Goal: Check status: Check status

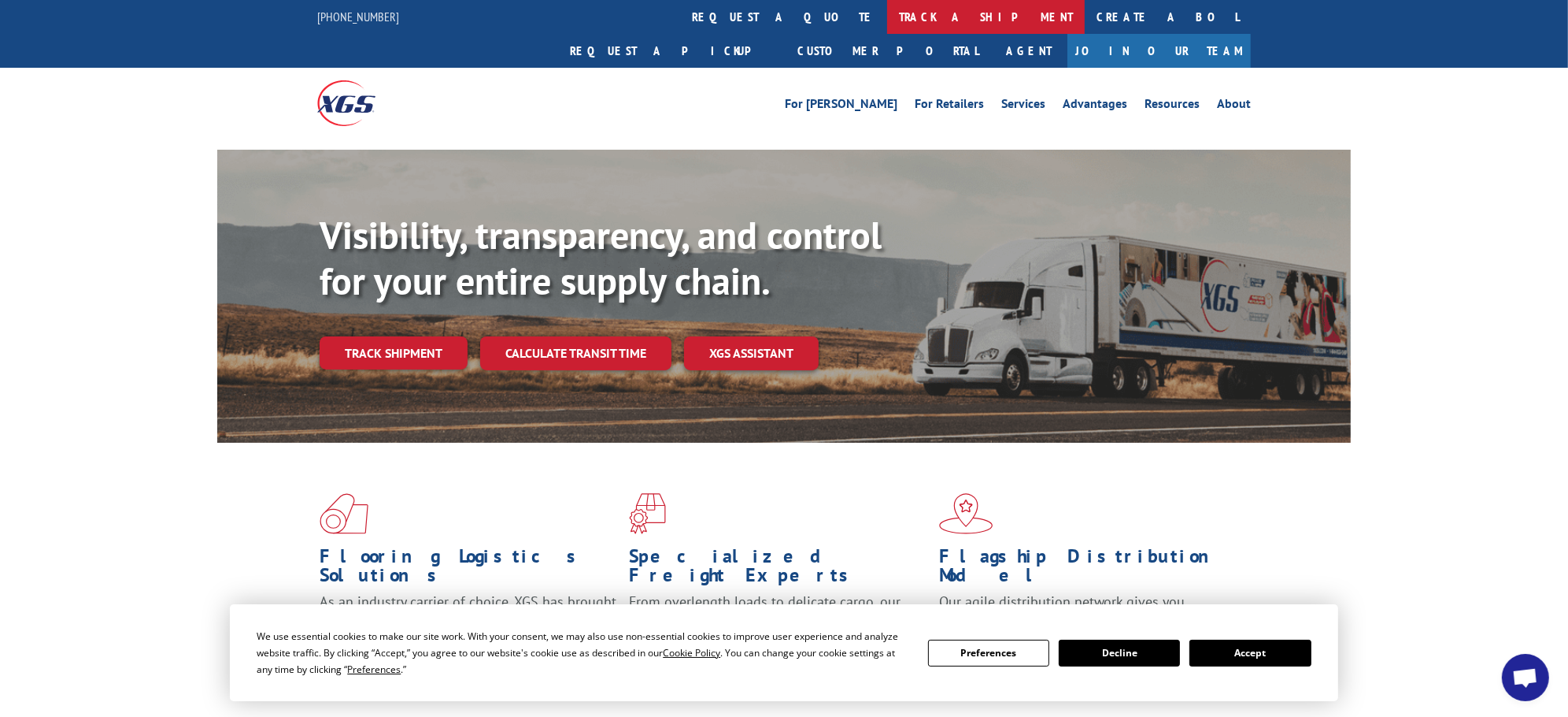
click at [887, 17] on link "track a shipment" at bounding box center [986, 17] width 198 height 34
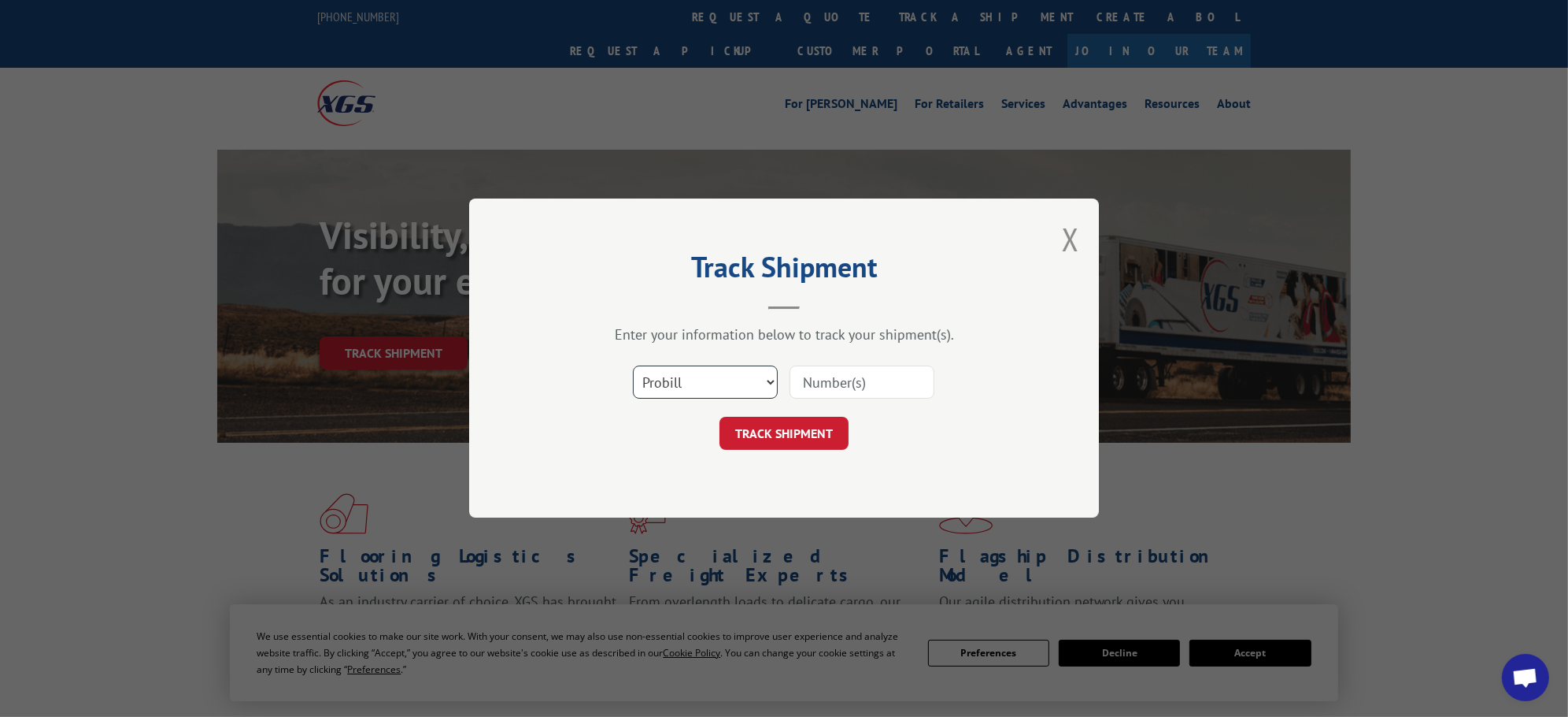
click at [687, 376] on select "Select category... Probill BOL PO" at bounding box center [705, 382] width 145 height 33
click at [831, 390] on input at bounding box center [862, 382] width 145 height 33
type input "16691797"
click button "TRACK SHIPMENT" at bounding box center [783, 433] width 129 height 33
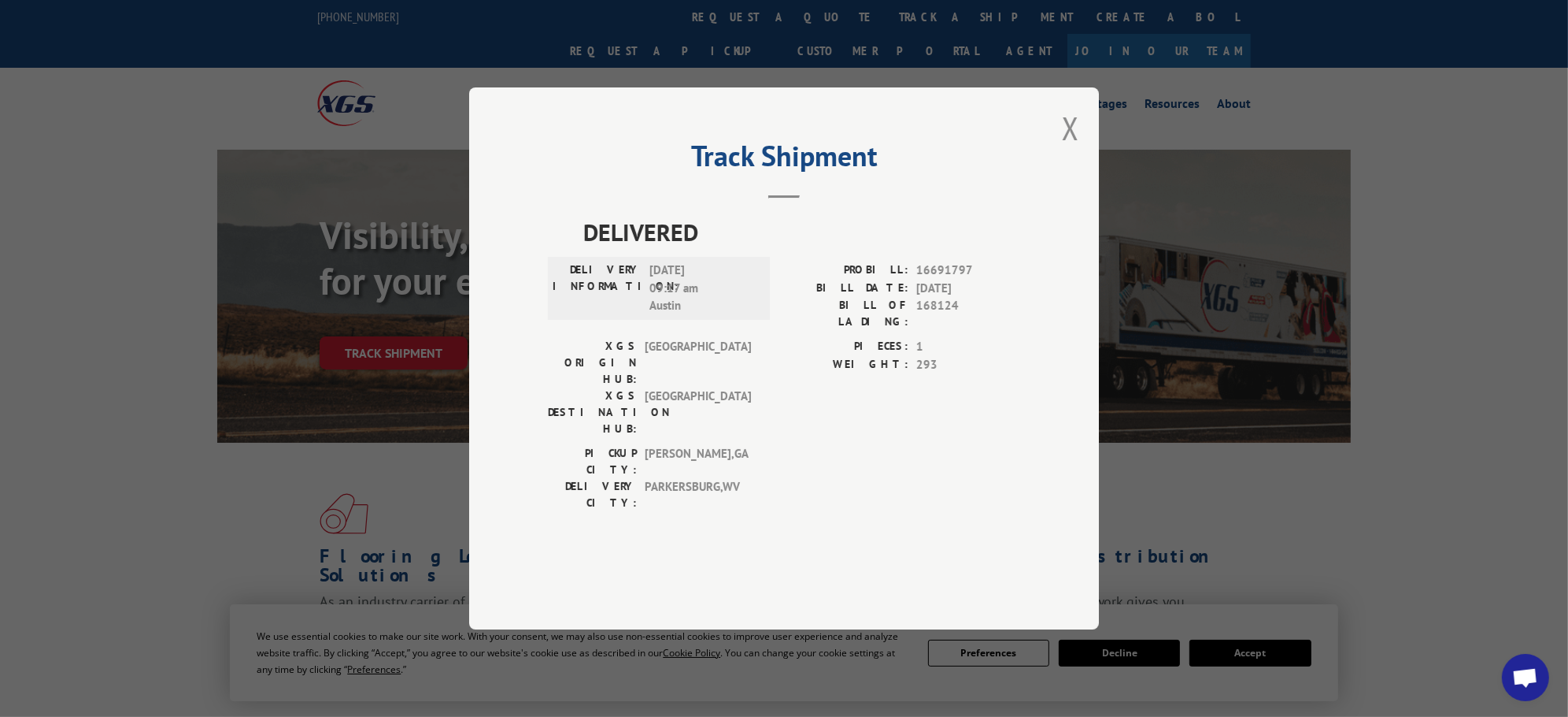
click at [943, 330] on span "168124" at bounding box center [968, 313] width 104 height 33
copy span "168124"
click at [1067, 149] on button "Close modal" at bounding box center [1070, 128] width 18 height 42
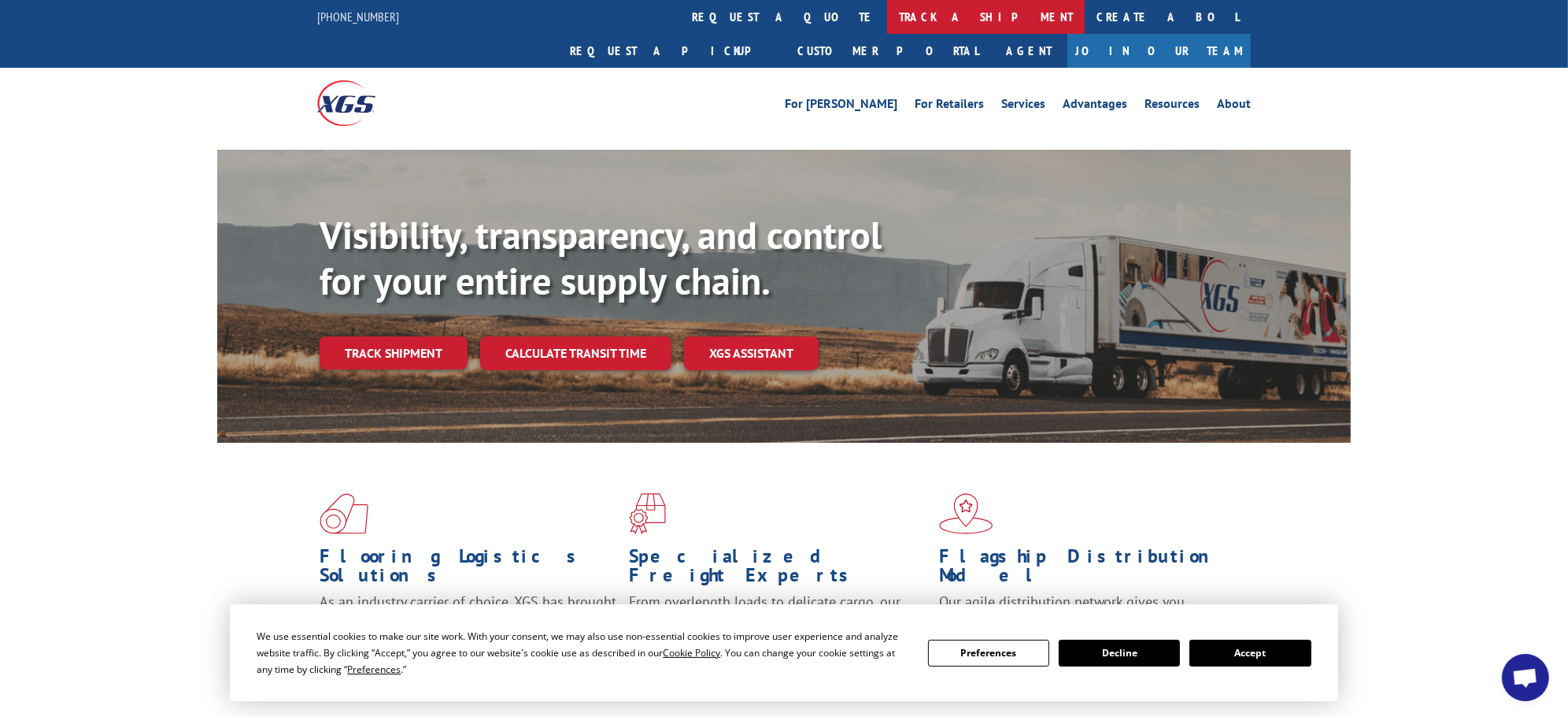
click at [887, 6] on link "track a shipment" at bounding box center [986, 17] width 198 height 34
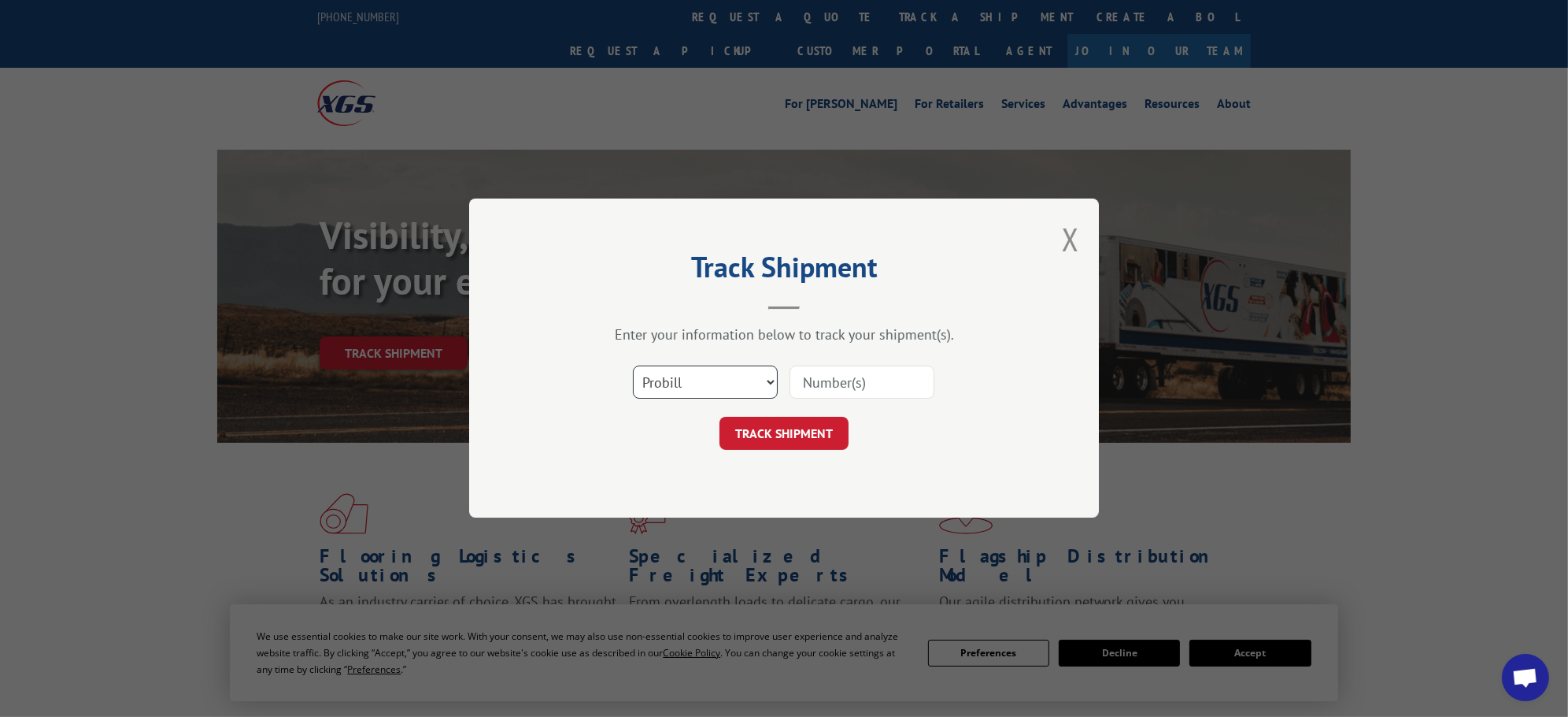
drag, startPoint x: 677, startPoint y: 381, endPoint x: 677, endPoint y: 391, distance: 10.0
click at [677, 381] on select "Select category... Probill BOL PO" at bounding box center [705, 382] width 145 height 33
select select "po"
click at [633, 366] on select "Select category... Probill BOL PO" at bounding box center [705, 382] width 145 height 33
click at [852, 380] on input at bounding box center [862, 382] width 145 height 33
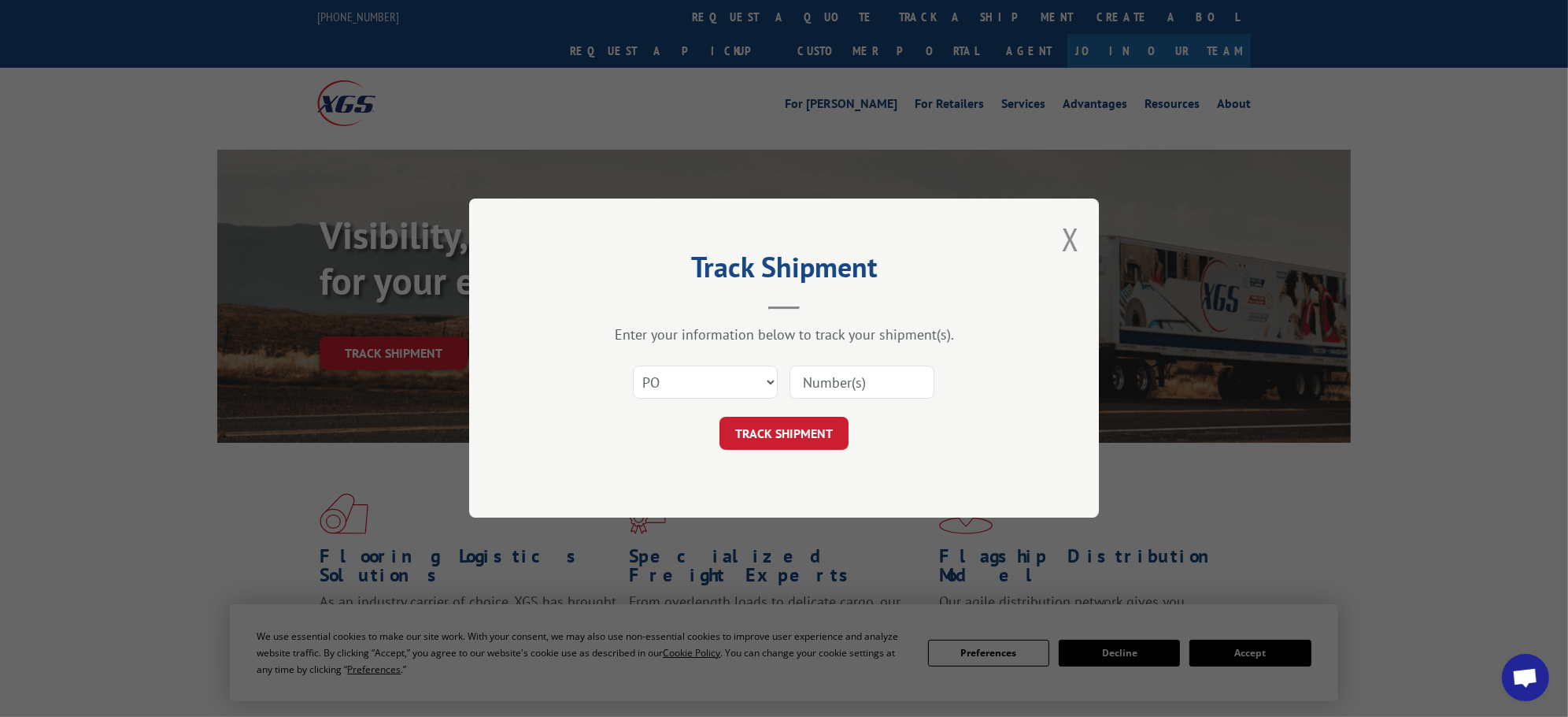
paste input "14530246"
type input "14530246"
click at [808, 435] on button "TRACK SHIPMENT" at bounding box center [783, 433] width 129 height 33
